Goal: Obtain resource: Download file/media

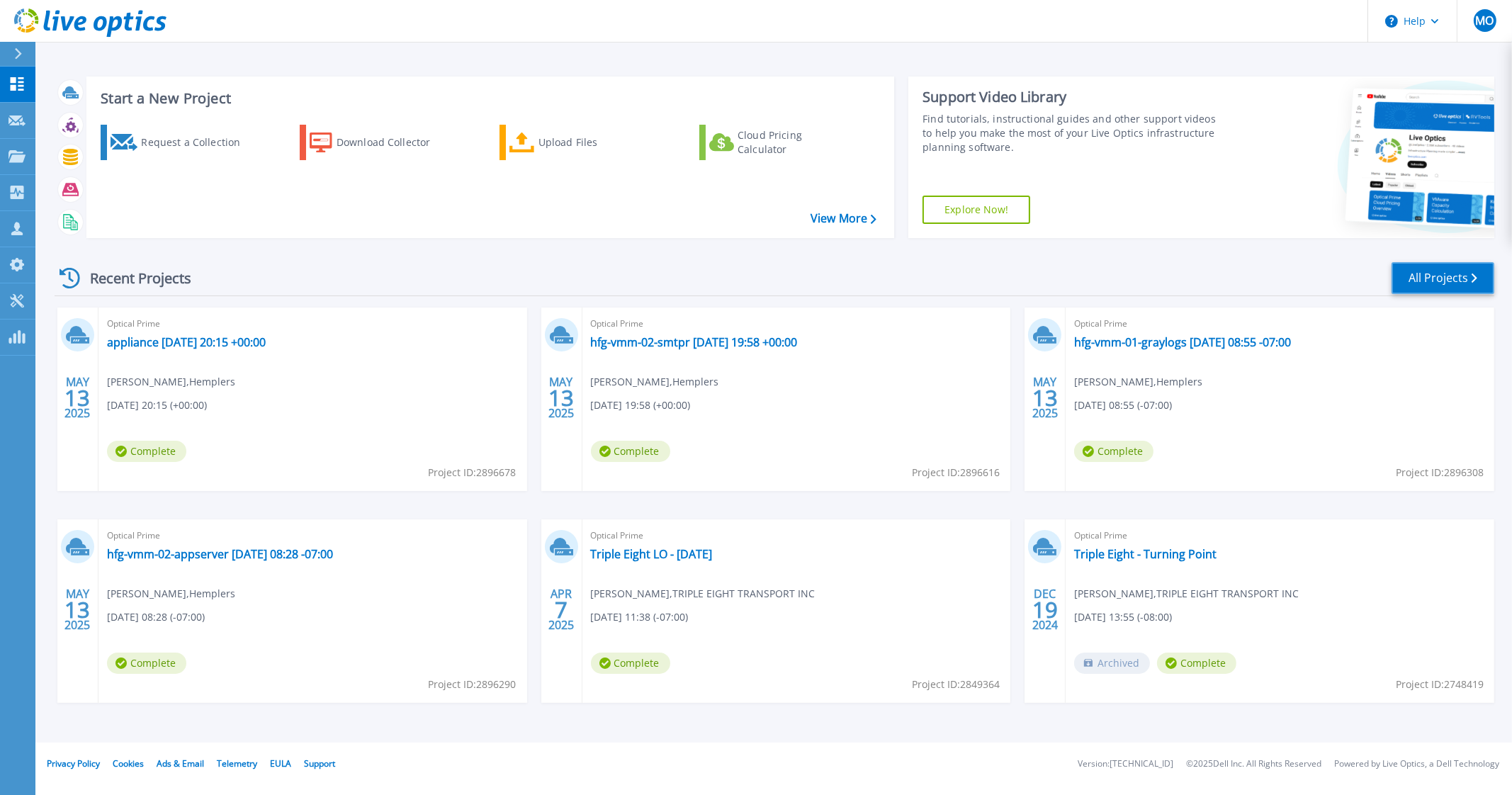
click at [1424, 279] on link "All Projects" at bounding box center [1442, 278] width 102 height 32
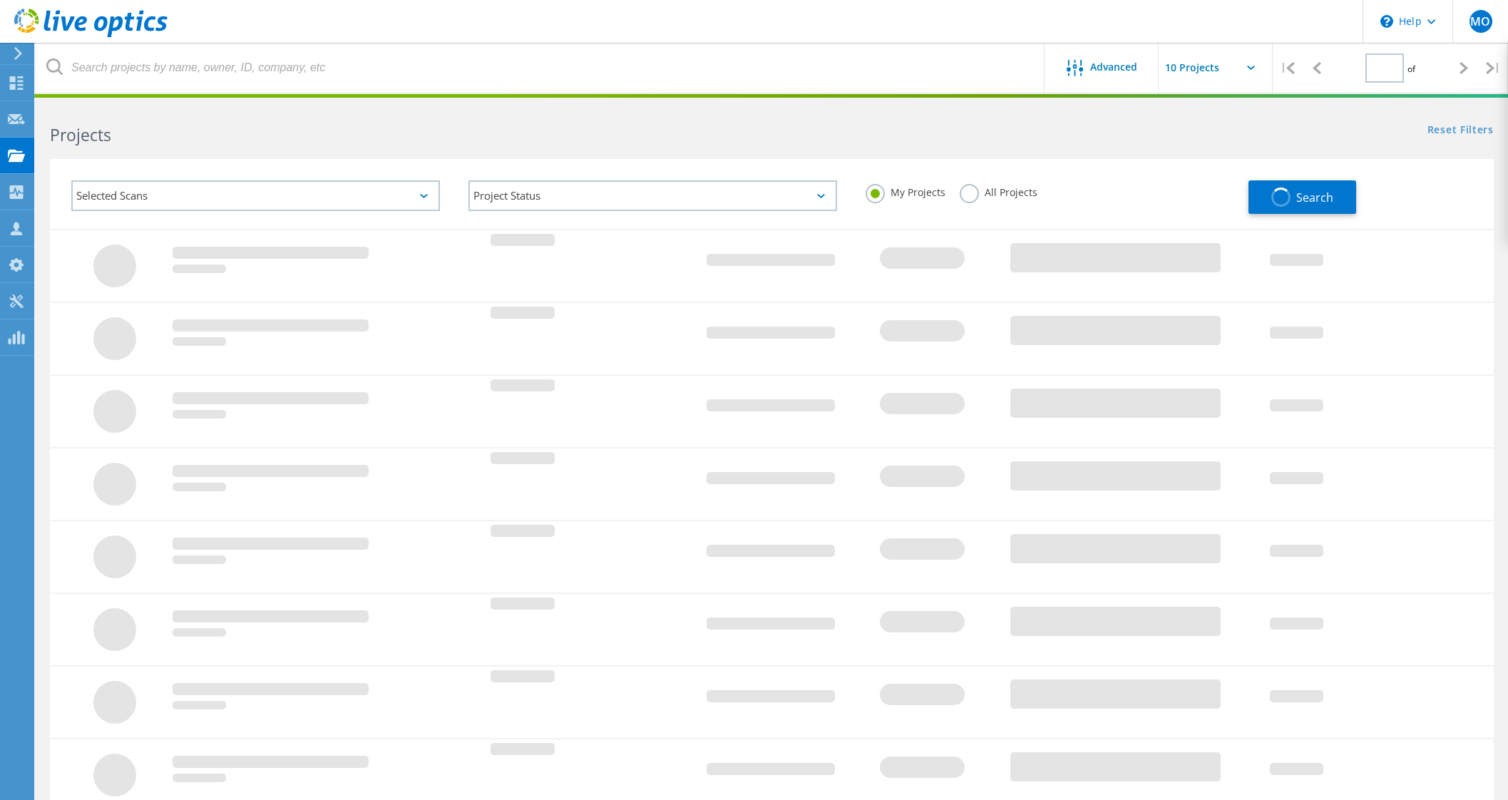
type input "1"
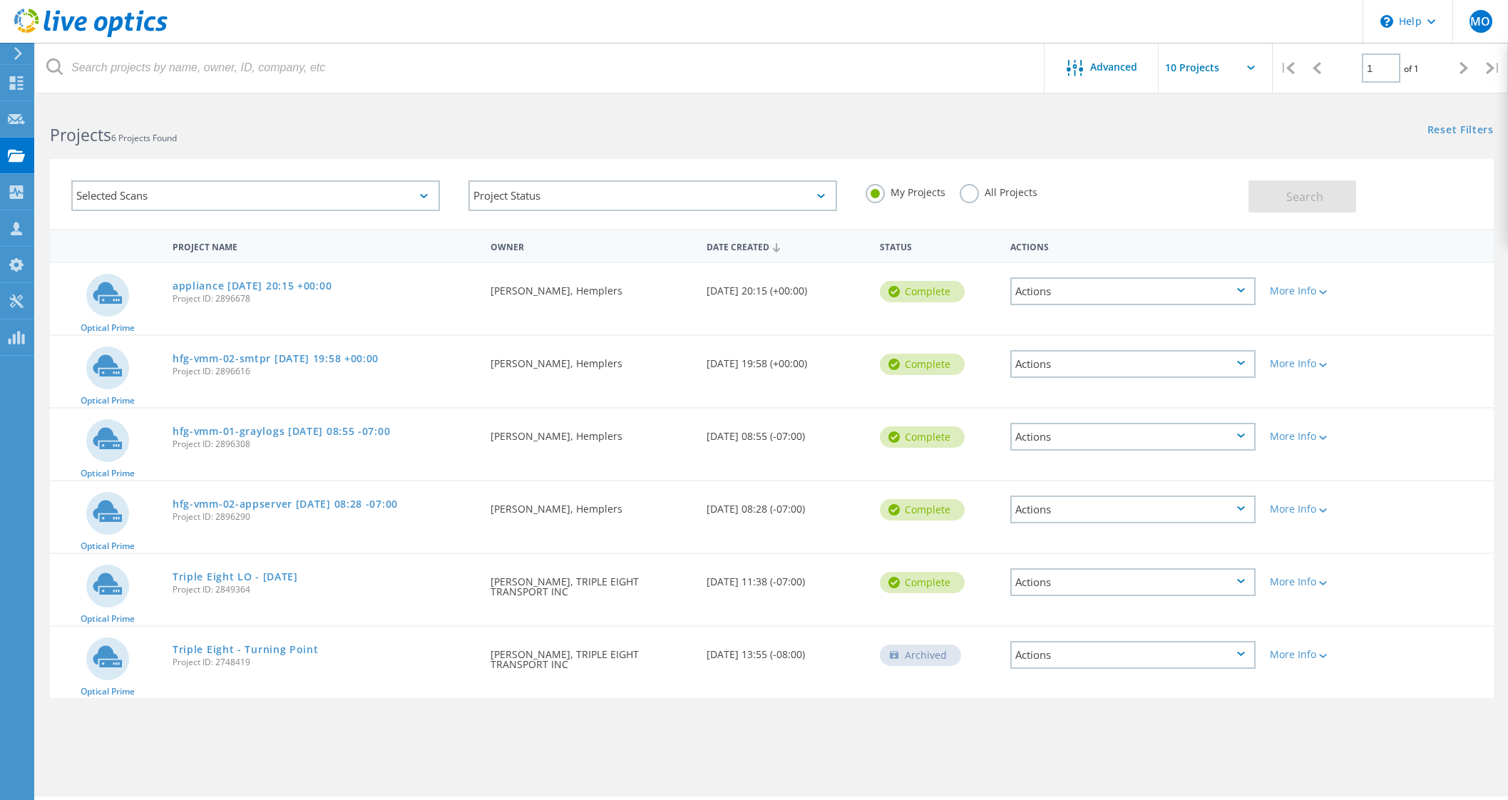
click at [983, 188] on label "All Projects" at bounding box center [999, 191] width 78 height 14
click at [0, 0] on input "All Projects" at bounding box center [0, 0] width 0 height 0
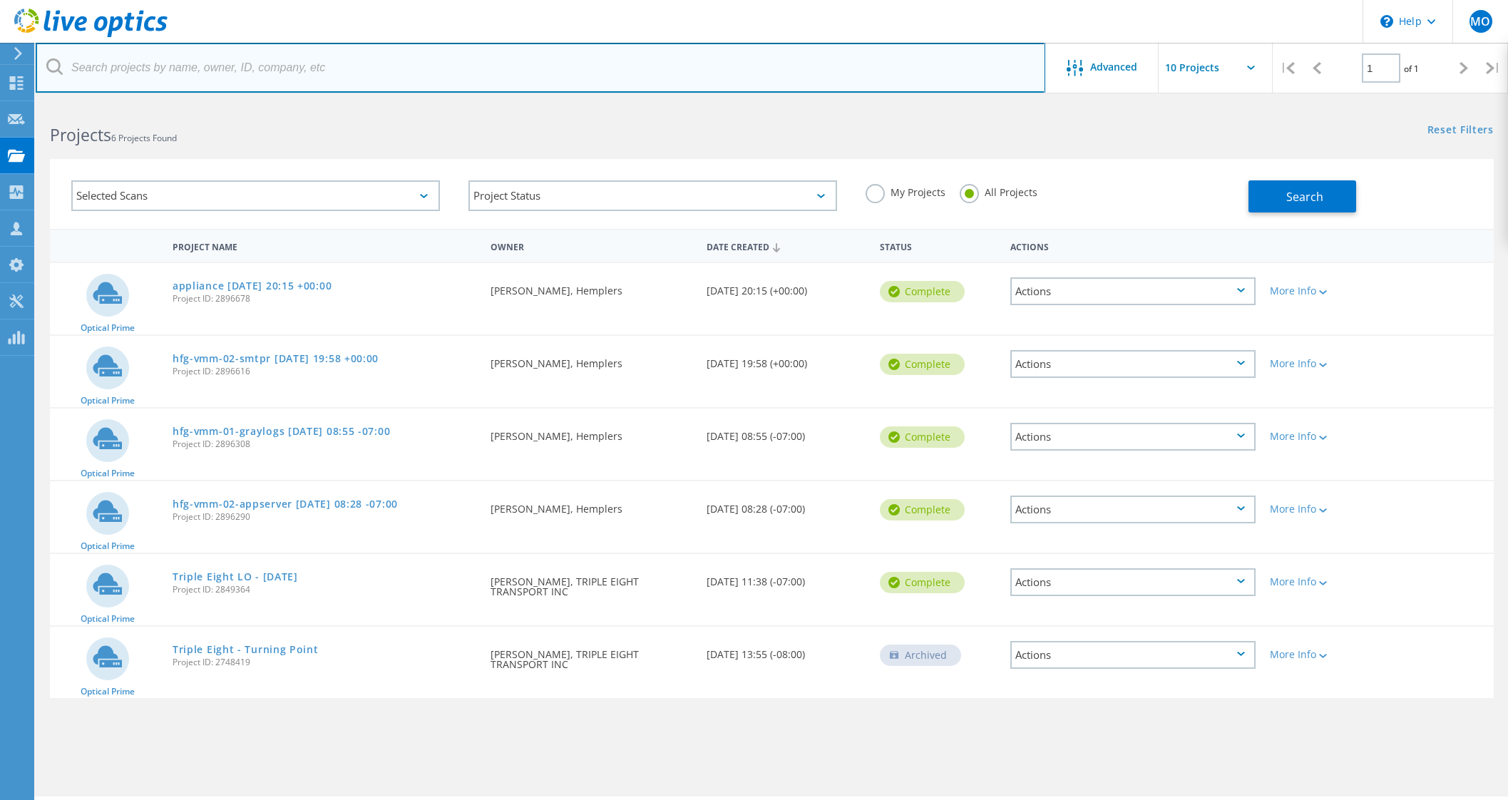
click at [807, 62] on input "text" at bounding box center [541, 68] width 1010 height 50
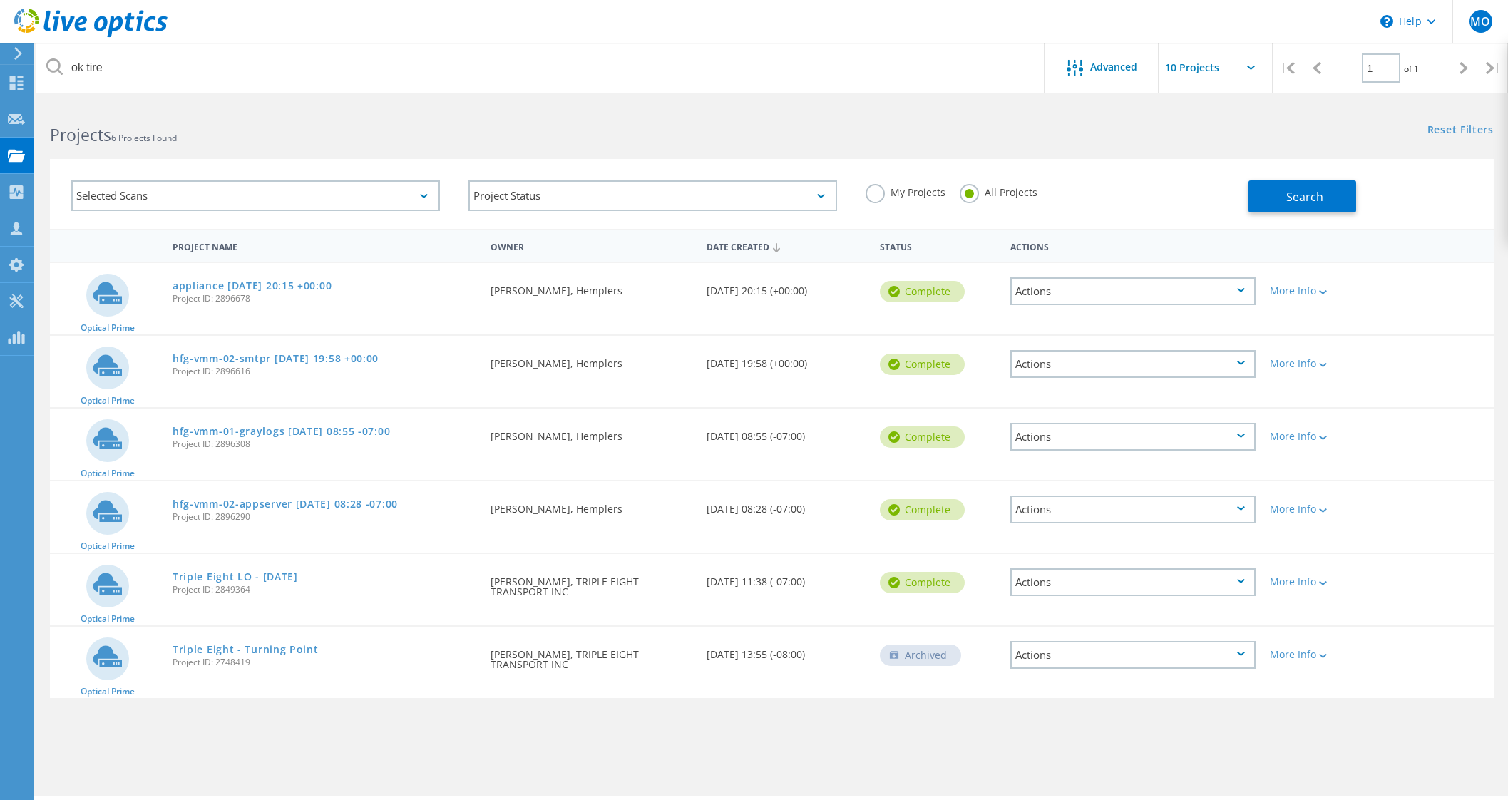
click at [1322, 224] on div "Selected Scans Project Status In Progress Complete Published Anonymous Archived…" at bounding box center [772, 194] width 1444 height 70
click at [1312, 193] on span "Search" at bounding box center [1304, 197] width 37 height 16
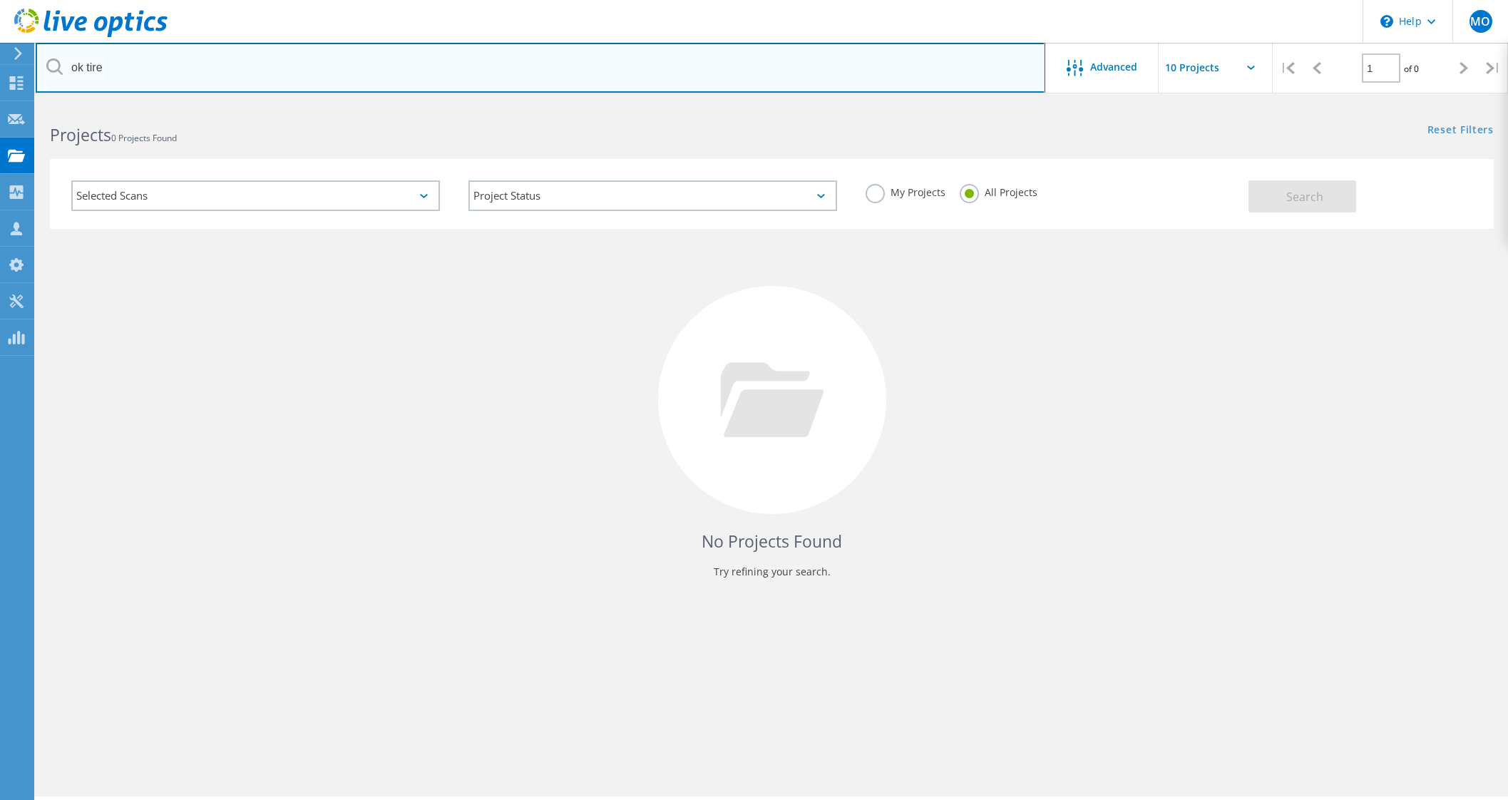
click at [94, 69] on input "ok tire" at bounding box center [541, 68] width 1010 height 50
click at [86, 68] on input "ok tire" at bounding box center [541, 68] width 1010 height 50
type input "oktire"
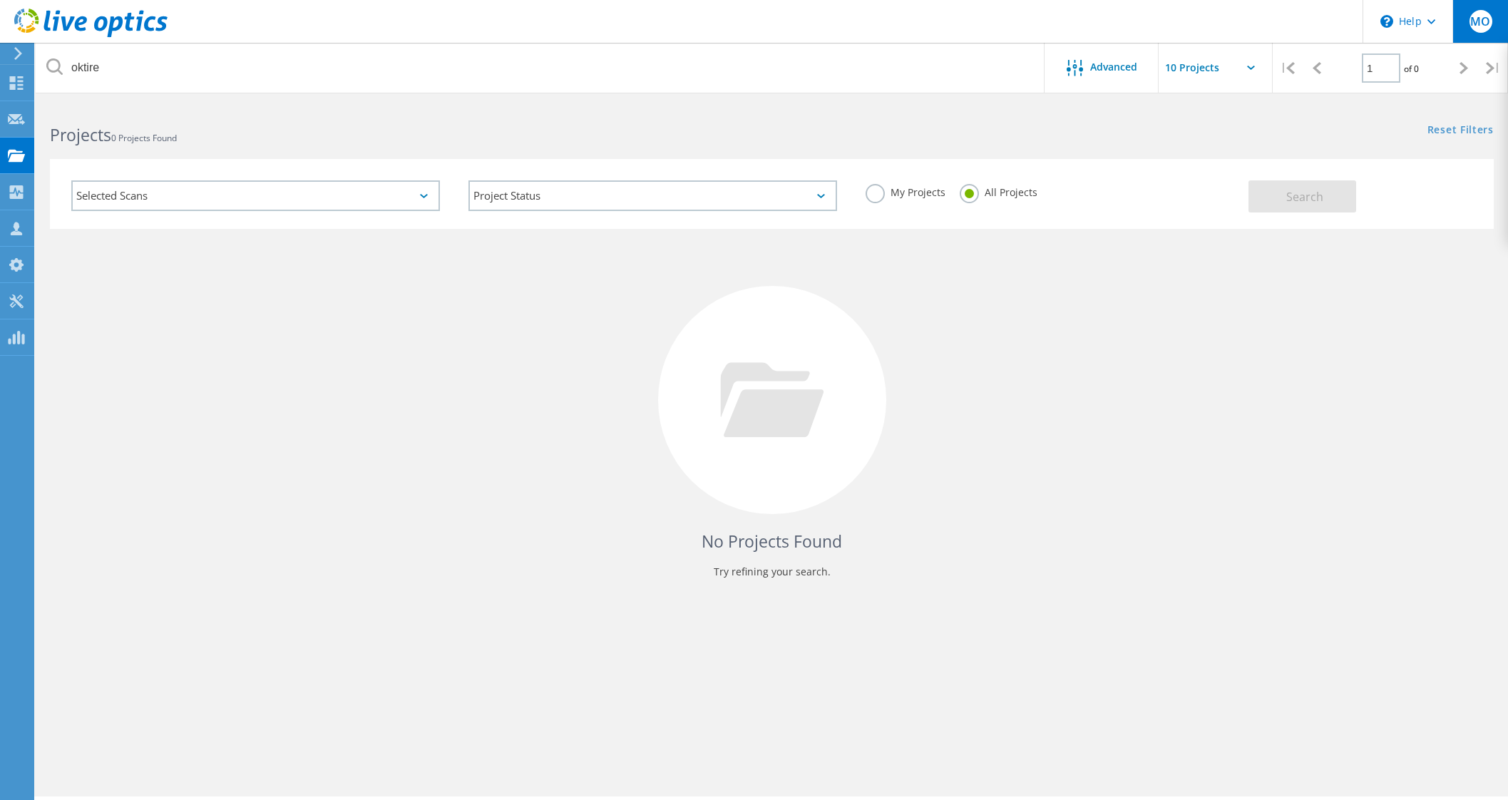
click at [1501, 21] on div "MO" at bounding box center [1481, 21] width 56 height 43
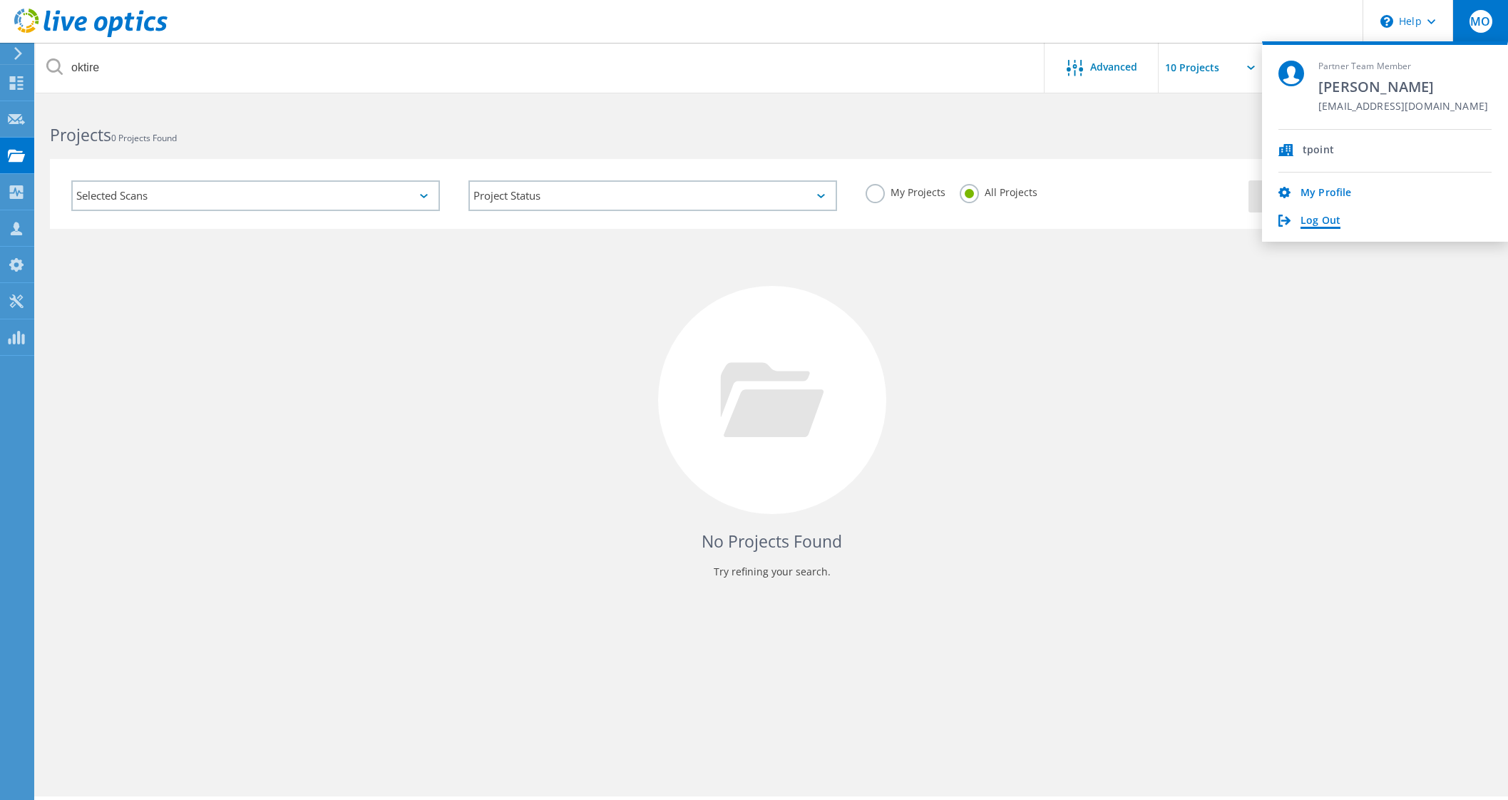
click at [1326, 215] on link "Log Out" at bounding box center [1321, 222] width 40 height 14
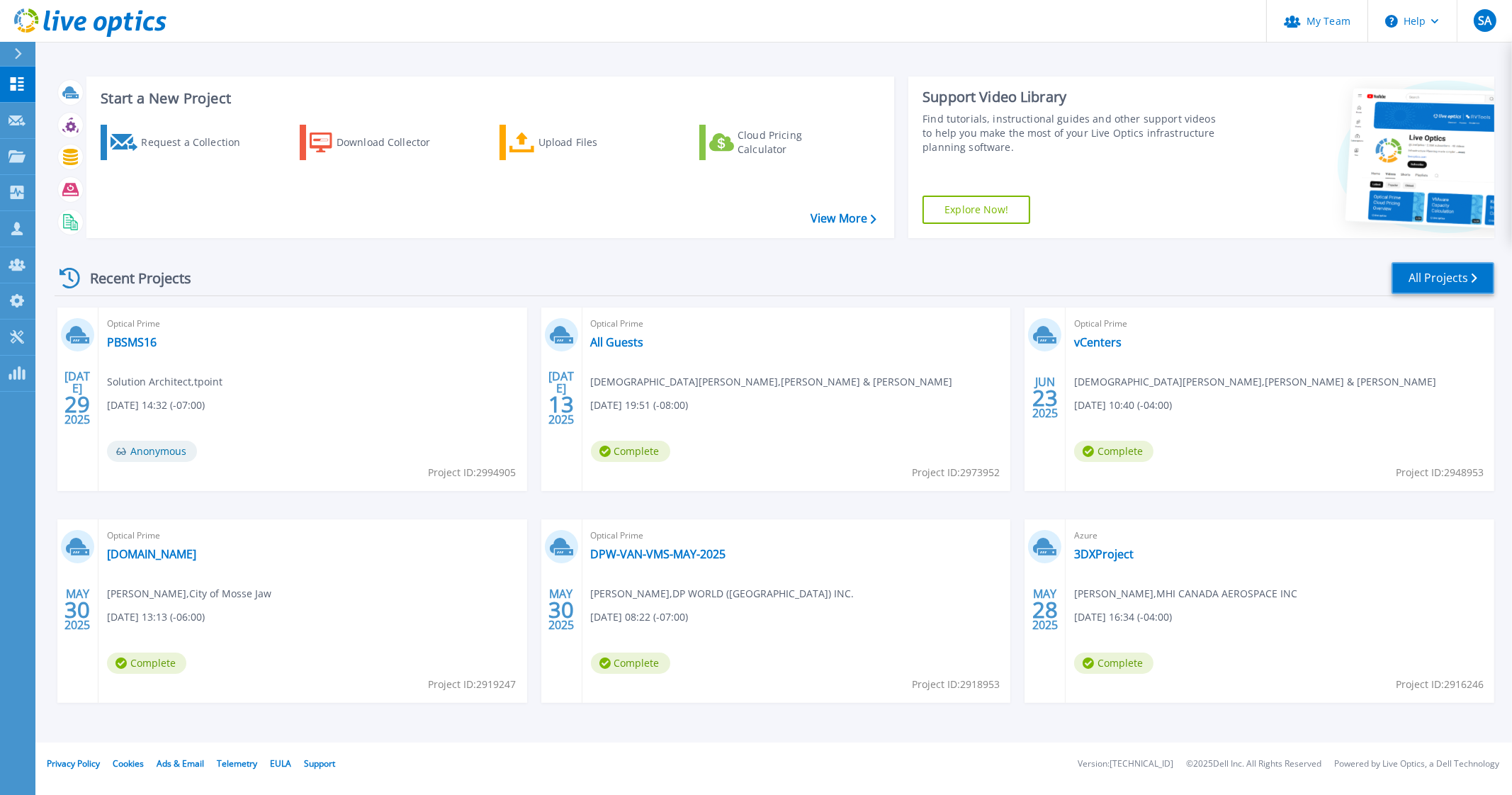
click at [1494, 281] on link "All Projects" at bounding box center [1442, 278] width 102 height 32
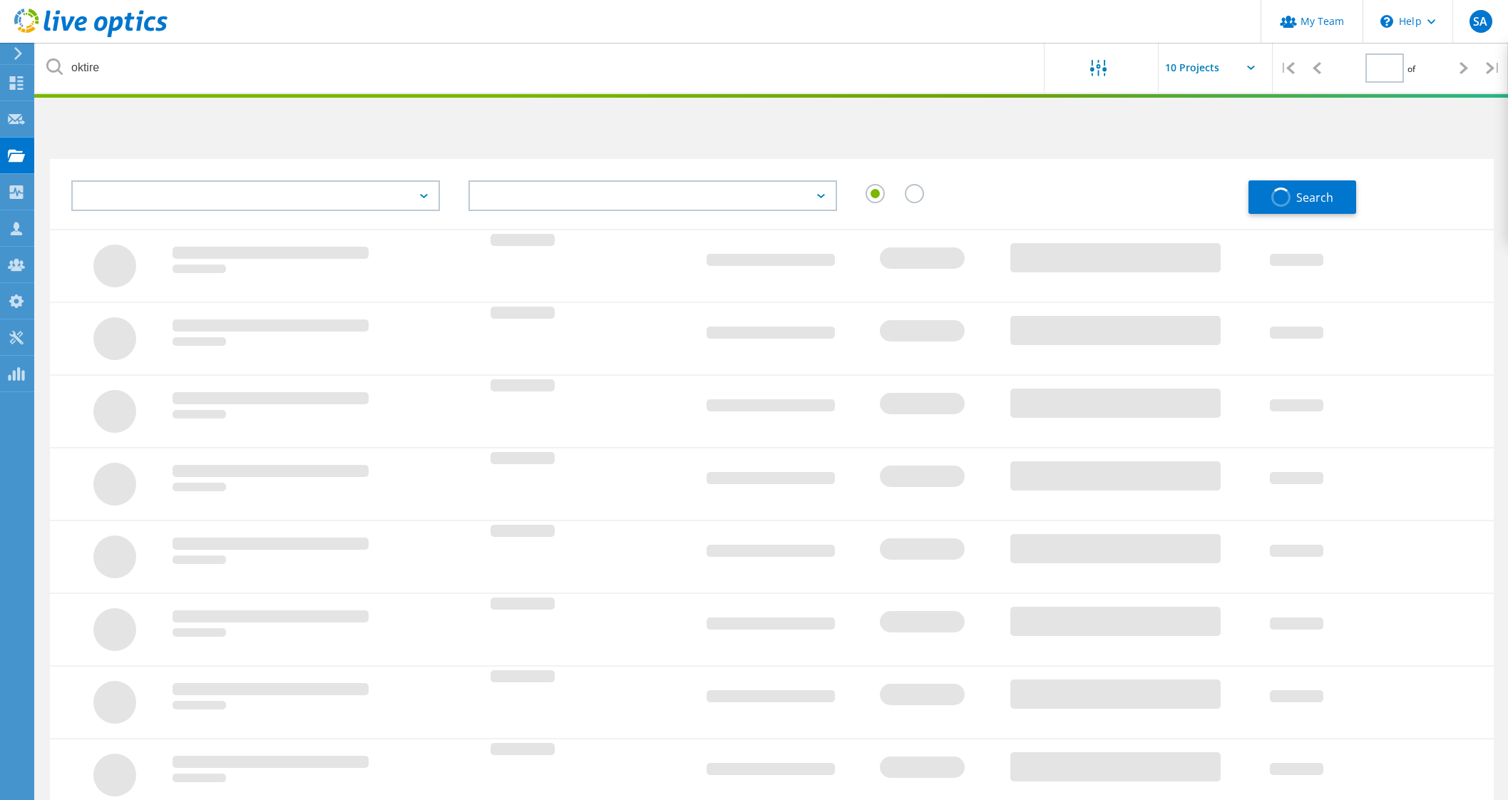
type input "1"
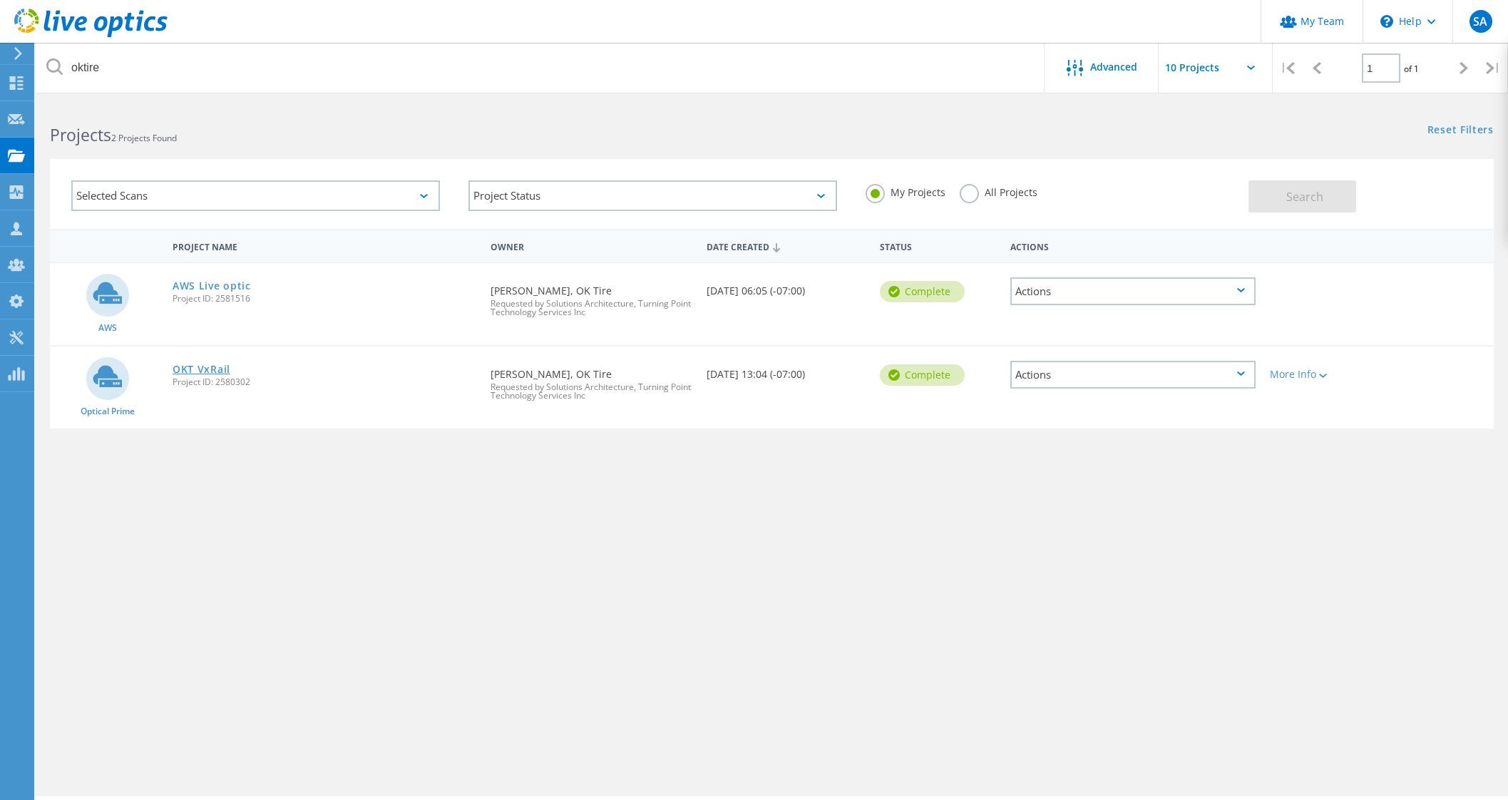
click at [207, 368] on link "OKT VxRail" at bounding box center [202, 369] width 58 height 10
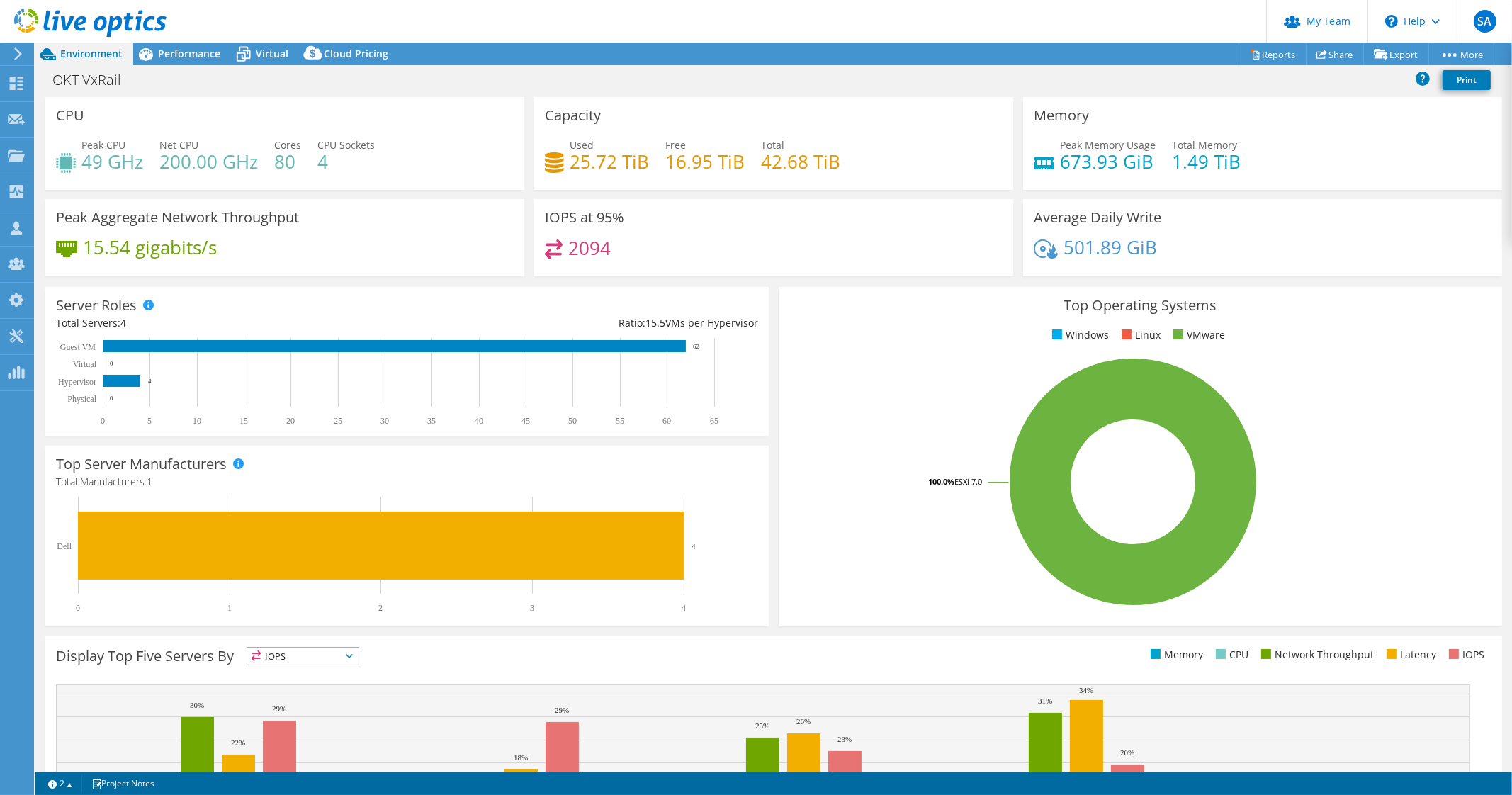
select select "[GEOGRAPHIC_DATA]"
select select "CAD"
click at [1276, 54] on link "Reports" at bounding box center [1273, 55] width 68 height 22
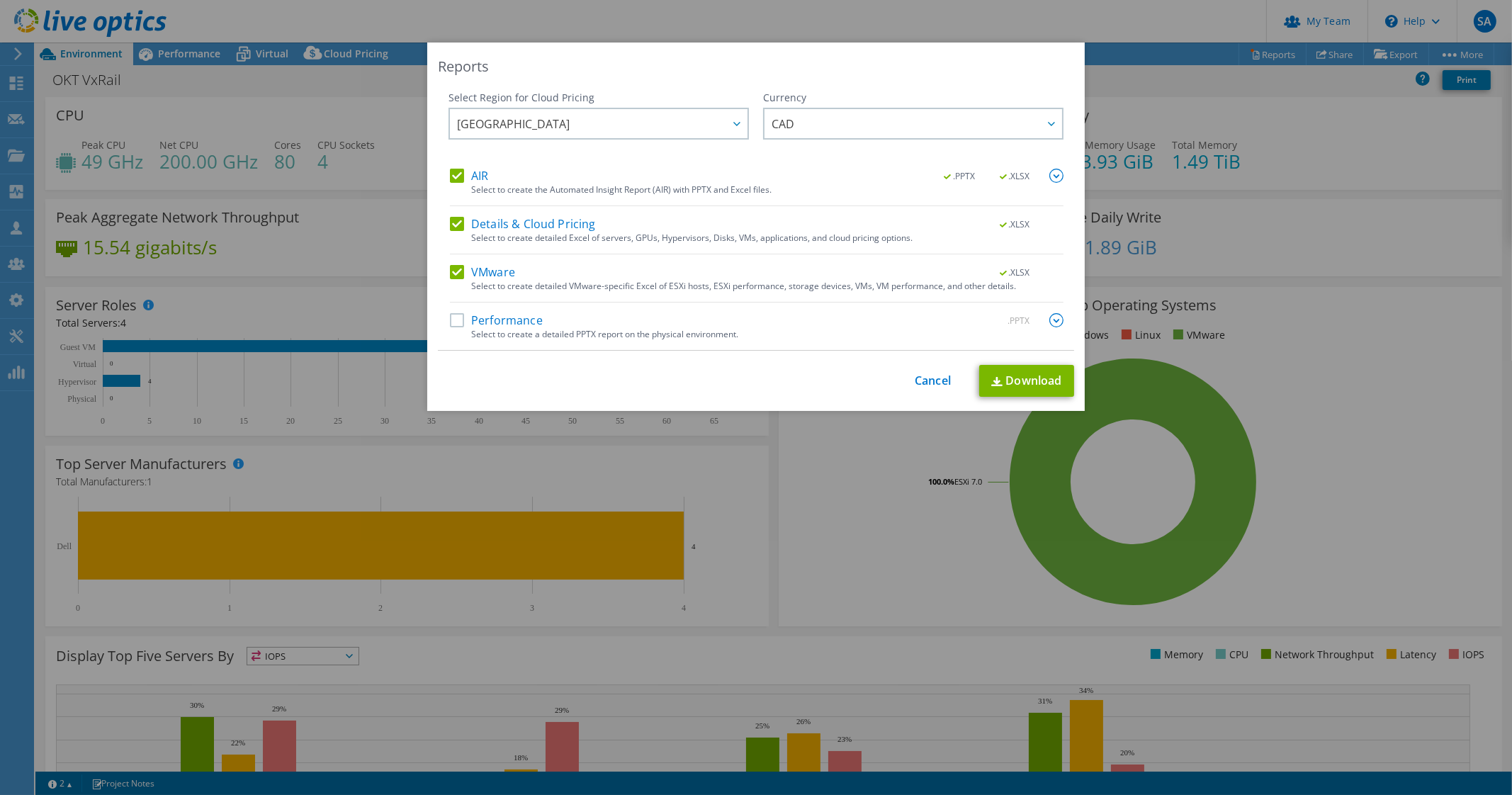
click at [450, 176] on label "AIR" at bounding box center [469, 176] width 39 height 14
click at [0, 0] on input "AIR" at bounding box center [0, 0] width 0 height 0
click at [458, 322] on label "Performance" at bounding box center [496, 320] width 92 height 14
click at [0, 0] on input "Performance" at bounding box center [0, 0] width 0 height 0
click at [451, 174] on label "AIR" at bounding box center [469, 176] width 39 height 14
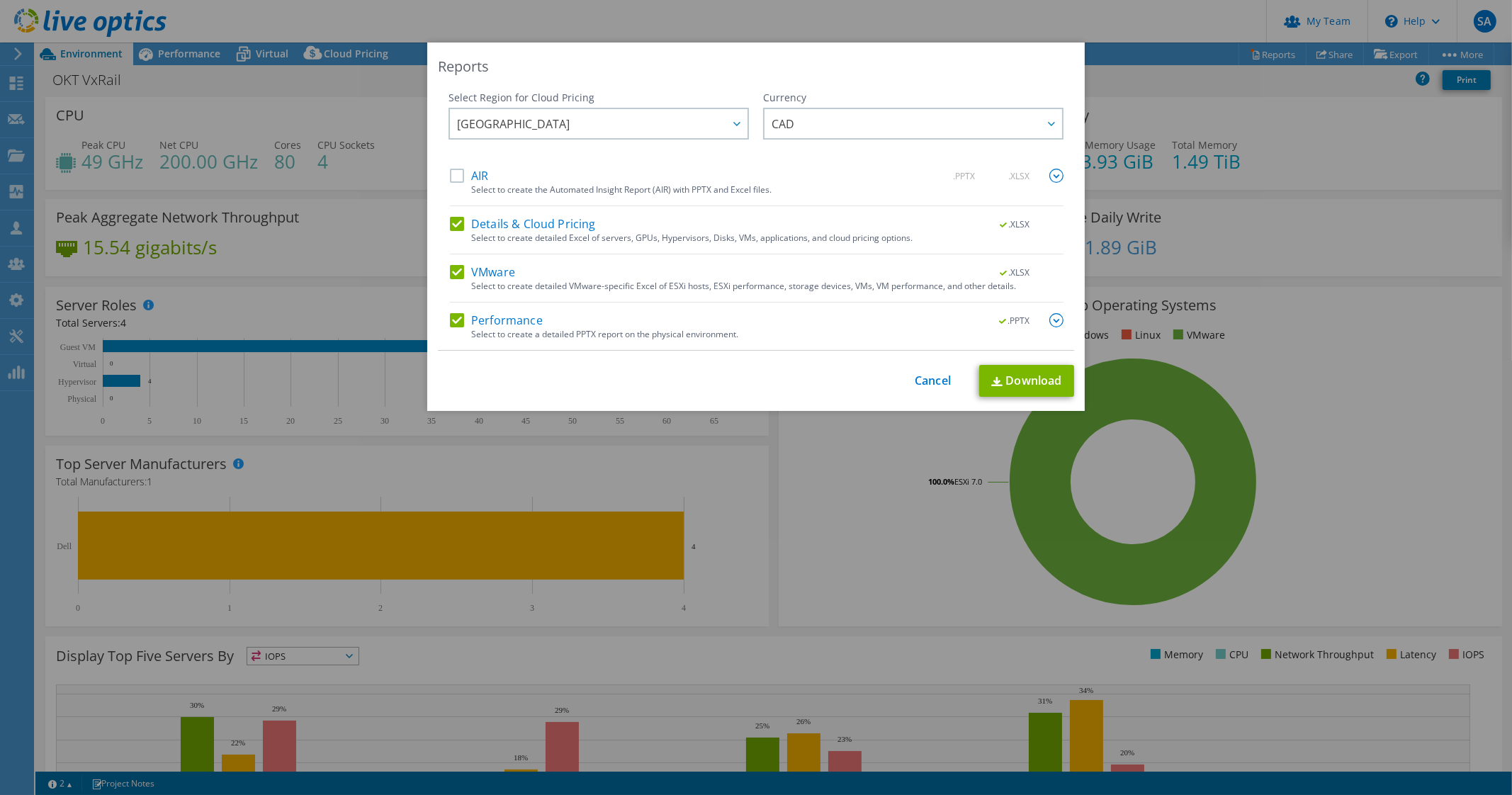
click at [0, 0] on input "AIR" at bounding box center [0, 0] width 0 height 0
click at [1006, 373] on link "Download" at bounding box center [1027, 381] width 95 height 32
click at [935, 381] on link "Cancel" at bounding box center [933, 382] width 36 height 14
